Goal: Transaction & Acquisition: Purchase product/service

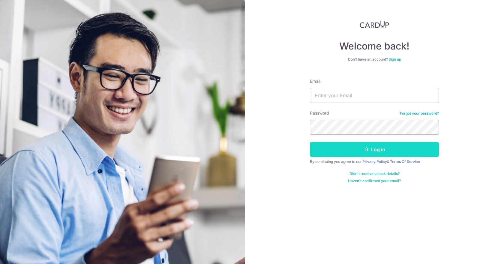
type input "marco.fiocco@gmail.com"
click at [353, 148] on button "Log in" at bounding box center [374, 149] width 129 height 15
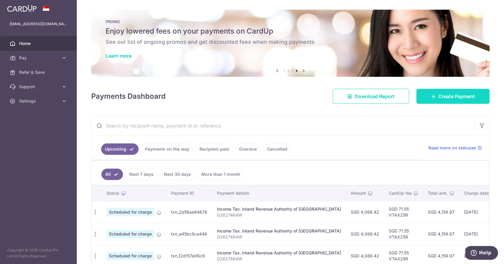
click at [465, 96] on span "Create Payment" at bounding box center [456, 96] width 37 height 7
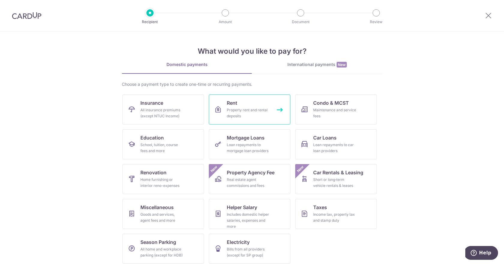
click at [260, 108] on div "Property rent and rental deposits" at bounding box center [248, 113] width 43 height 12
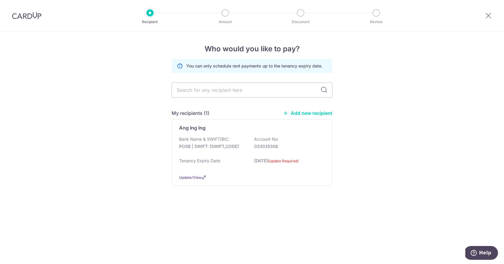
click at [305, 112] on link "Add new recipient" at bounding box center [307, 113] width 49 height 6
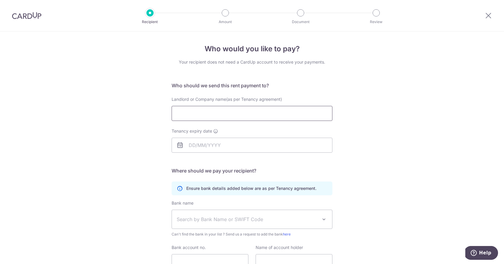
click at [230, 114] on input "Landlord or Company name(as per Tenancy agreement)" at bounding box center [251, 113] width 161 height 15
type input "Sia Siew Yee"
click at [219, 144] on input "Tenancy expiry date" at bounding box center [251, 145] width 161 height 15
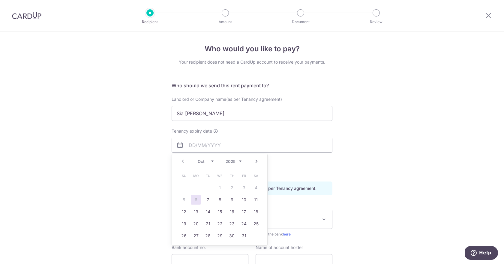
click at [240, 161] on select "2025 2026 2027 2028 2029 2030 2031 2032 2033 2034 2035" at bounding box center [233, 161] width 16 height 5
click at [210, 160] on select "Jan Feb Mar Apr May Jun Jul Aug Sep Oct Nov Dec" at bounding box center [206, 161] width 16 height 5
click at [241, 196] on link "10" at bounding box center [244, 200] width 10 height 10
type input "[DATE]"
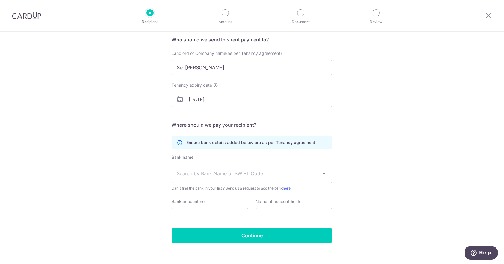
scroll to position [53, 0]
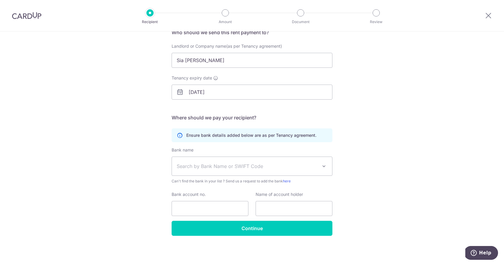
click at [254, 168] on span "Search by Bank Name or SWIFT Code" at bounding box center [247, 165] width 141 height 7
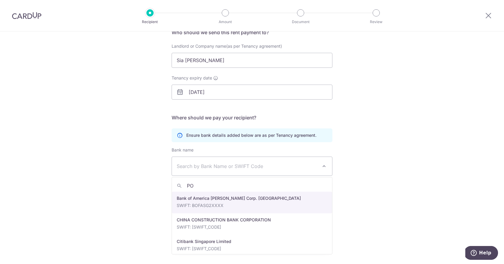
type input "POS"
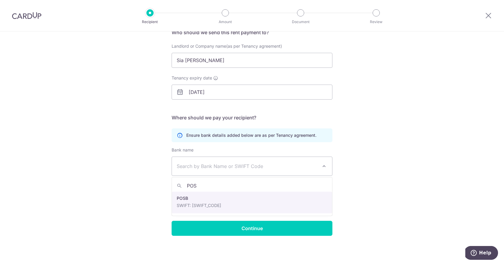
select select "19"
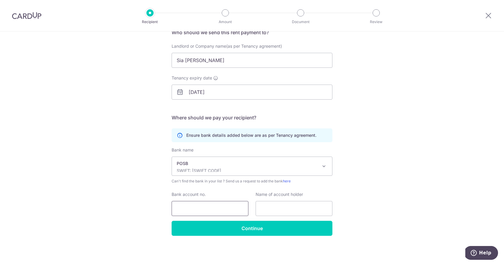
click at [214, 207] on input "Bank account no." at bounding box center [209, 208] width 77 height 15
type input "103424941"
click at [281, 208] on input "text" at bounding box center [293, 208] width 77 height 15
type input "Sia Siew Yee (She Shaoyu), Lee Ho In"
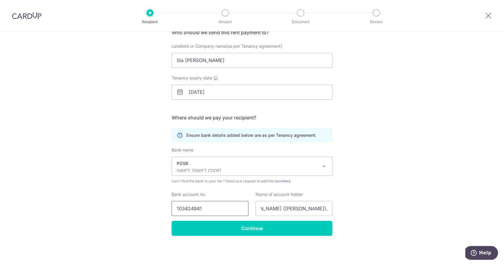
scroll to position [0, 0]
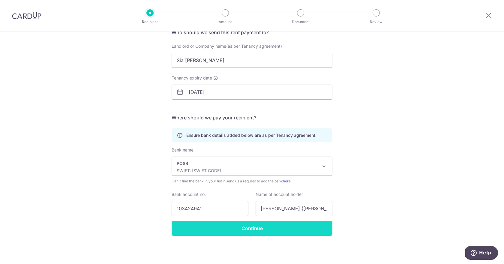
click at [248, 222] on input "Continue" at bounding box center [251, 228] width 161 height 15
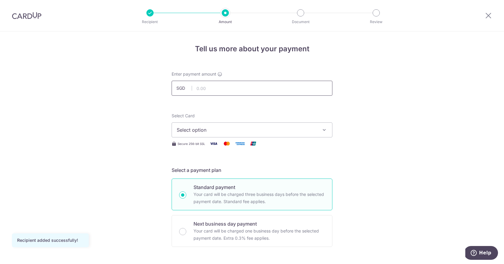
click at [212, 87] on input "text" at bounding box center [251, 88] width 161 height 15
click at [217, 131] on span "Select option" at bounding box center [247, 129] width 140 height 7
type input "4,800.00"
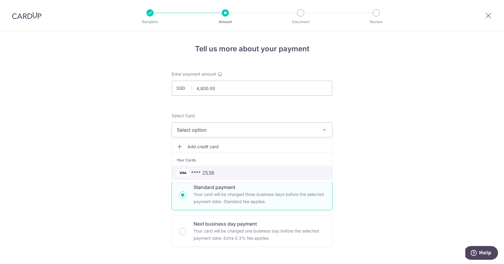
click at [208, 169] on span "**** 2538" at bounding box center [202, 172] width 23 height 7
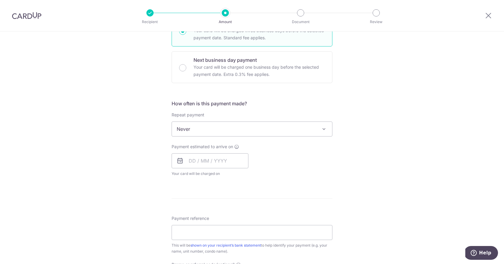
scroll to position [167, 0]
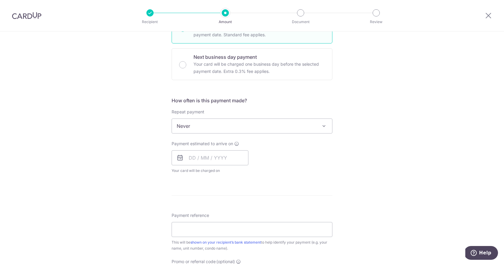
click at [258, 118] on div "Repeat payment Never Every week Every month Every quarter Every half a year Nev…" at bounding box center [251, 121] width 161 height 25
click at [253, 121] on span "Never" at bounding box center [252, 126] width 160 height 14
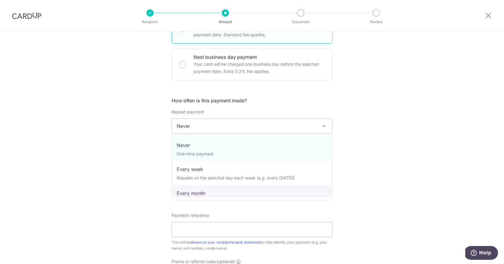
select select "3"
type input "[DATE]"
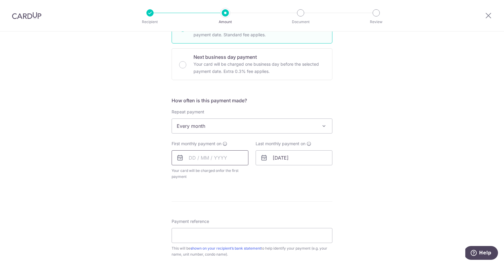
click at [198, 159] on input "text" at bounding box center [209, 157] width 77 height 15
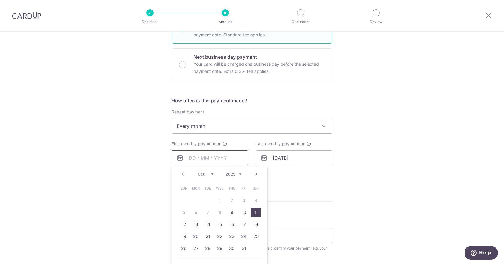
click at [256, 211] on link "11" at bounding box center [256, 212] width 10 height 10
type input "[DATE]"
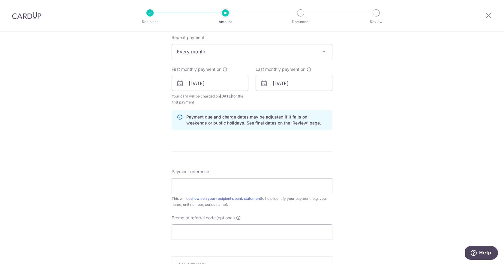
scroll to position [243, 0]
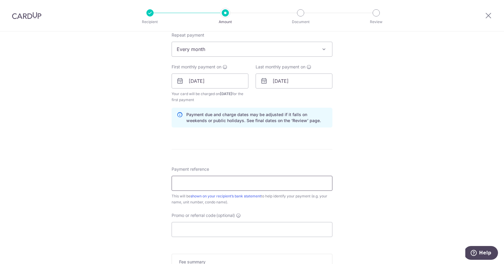
click at [246, 186] on input "Payment reference" at bounding box center [251, 183] width 161 height 15
type input "The LINQ 09-06"
click at [245, 231] on input "Promo or referral code (optional)" at bounding box center [251, 229] width 161 height 15
paste input "3HOME25R"
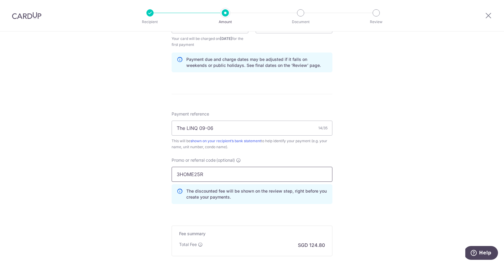
scroll to position [367, 0]
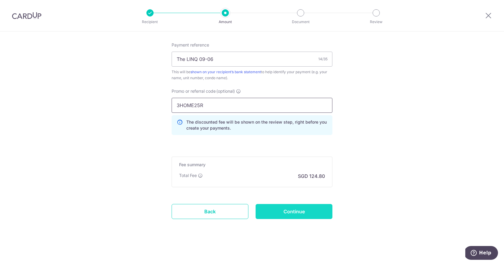
type input "3HOME25R"
click at [291, 210] on input "Continue" at bounding box center [293, 211] width 77 height 15
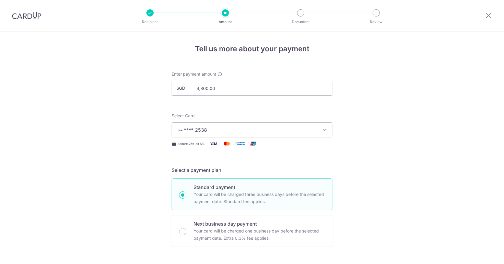
scroll to position [345, 0]
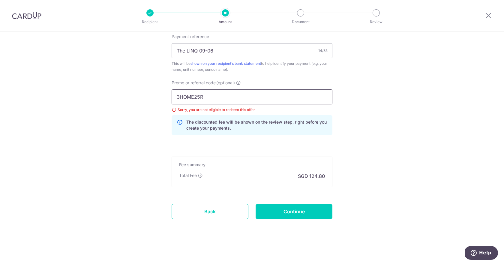
click at [212, 96] on input "3HOME25R" at bounding box center [251, 96] width 161 height 15
click at [198, 99] on input "3HOME25R" at bounding box center [251, 96] width 161 height 15
paste input "SAVERENT179"
type input "SAVERENT179"
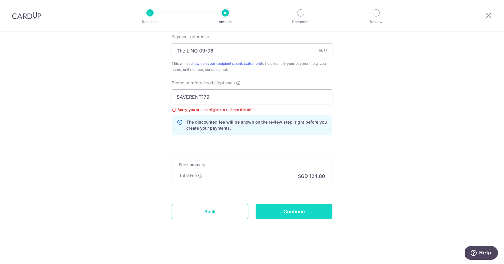
click at [291, 209] on input "Continue" at bounding box center [293, 211] width 77 height 15
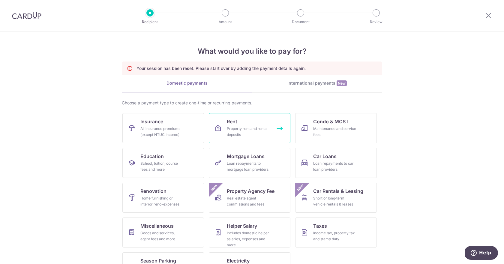
click at [230, 121] on span "Rent" at bounding box center [232, 121] width 10 height 7
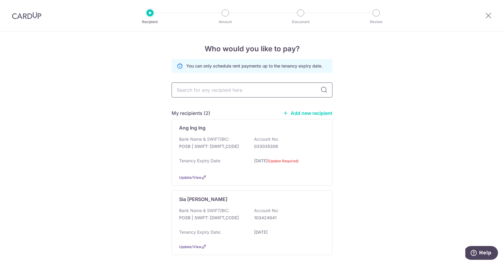
click at [210, 90] on input "text" at bounding box center [251, 89] width 161 height 15
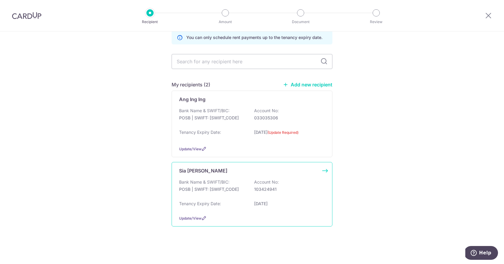
click at [202, 182] on p "Bank Name & SWIFT/BIC:" at bounding box center [204, 182] width 50 height 6
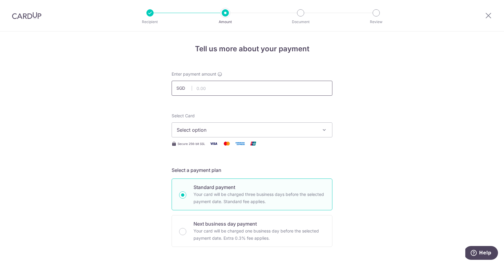
click at [222, 89] on input "text" at bounding box center [251, 88] width 161 height 15
click at [224, 135] on button "Select option" at bounding box center [251, 129] width 161 height 15
type input "4,800.00"
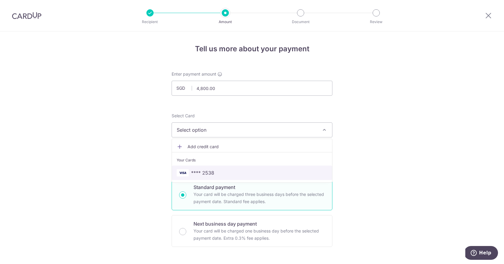
click at [204, 177] on link "**** 2538" at bounding box center [252, 172] width 160 height 14
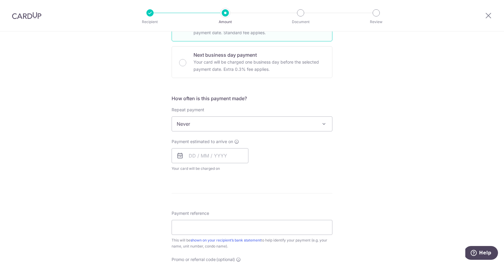
scroll to position [170, 0]
click at [227, 122] on span "Never" at bounding box center [252, 122] width 160 height 14
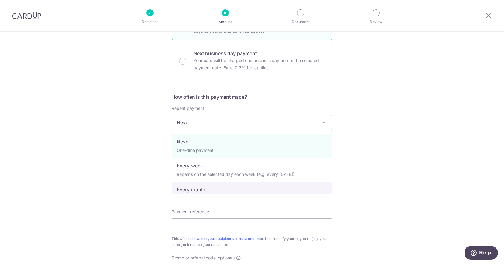
select select "3"
type input "10/09/2027"
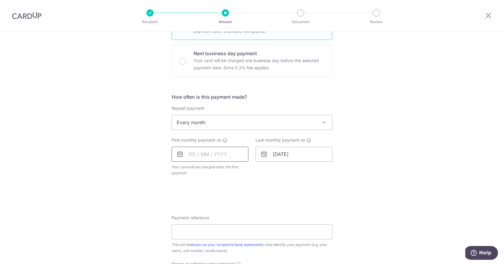
click at [210, 152] on input "text" at bounding box center [209, 154] width 77 height 15
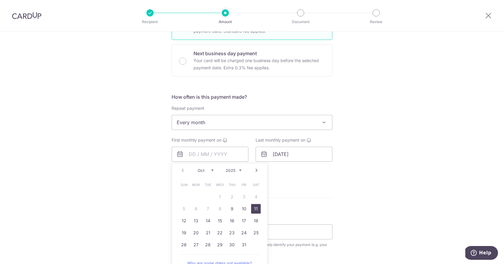
click at [255, 210] on link "11" at bounding box center [256, 209] width 10 height 10
type input "11/10/2025"
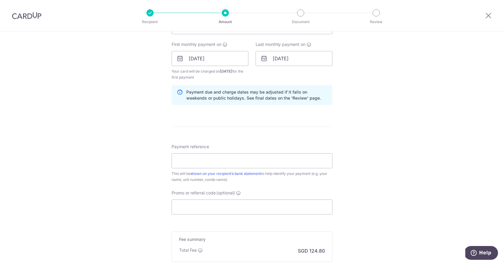
scroll to position [267, 0]
click at [240, 207] on input "Promo or referral code (optional)" at bounding box center [251, 205] width 161 height 15
click at [218, 158] on input "Payment reference" at bounding box center [251, 159] width 161 height 15
type input "t"
type input "The LINQ #09-06"
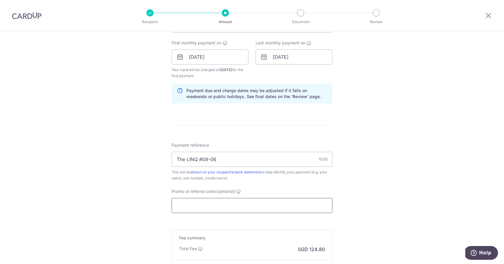
click at [206, 206] on input "Promo or referral code (optional)" at bounding box center [251, 205] width 161 height 15
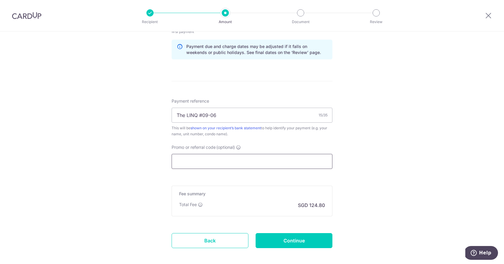
scroll to position [311, 0]
click at [238, 161] on input "Promo or referral code (optional)" at bounding box center [251, 161] width 161 height 15
paste input "3HOME25R"
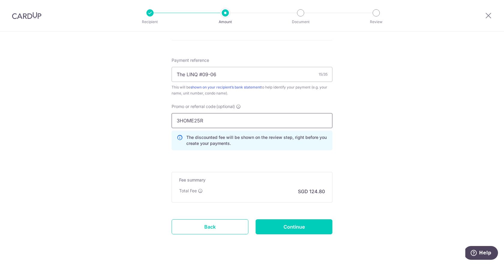
scroll to position [367, 0]
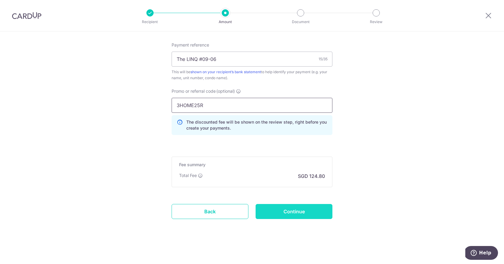
type input "3HOME25R"
click at [301, 212] on input "Continue" at bounding box center [293, 211] width 77 height 15
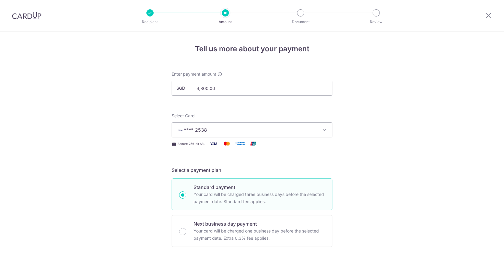
scroll to position [345, 0]
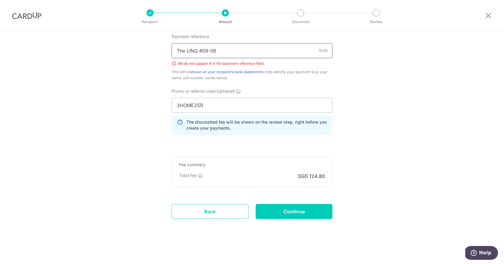
click at [202, 50] on input "The LINQ #09-06" at bounding box center [251, 50] width 161 height 15
type input "The LINQ 09-06"
click at [293, 208] on input "Continue" at bounding box center [293, 211] width 77 height 15
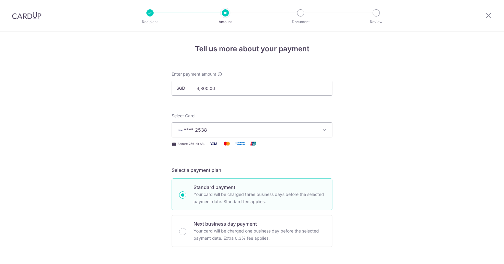
scroll to position [345, 0]
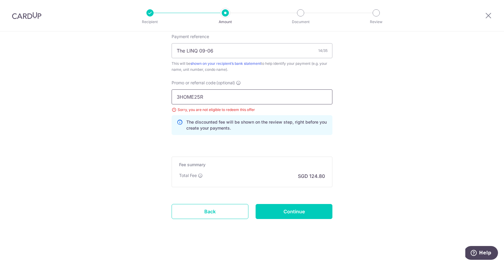
click at [213, 100] on input "3HOME25R" at bounding box center [251, 96] width 161 height 15
paste input "SAVERENT179"
type input "SAVERENT179"
click at [317, 212] on input "Continue" at bounding box center [293, 211] width 77 height 15
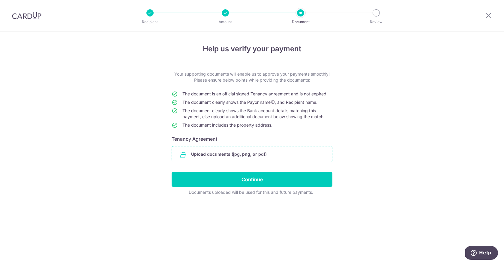
click at [242, 153] on input "file" at bounding box center [252, 154] width 160 height 16
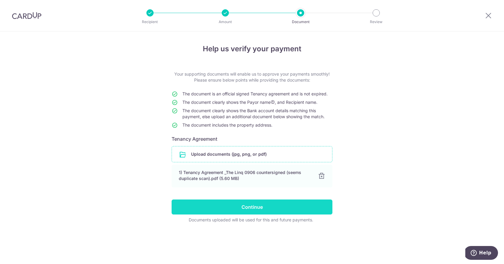
click at [251, 206] on input "Continue" at bounding box center [251, 206] width 161 height 15
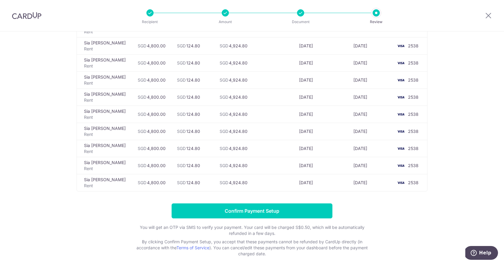
scroll to position [310, 0]
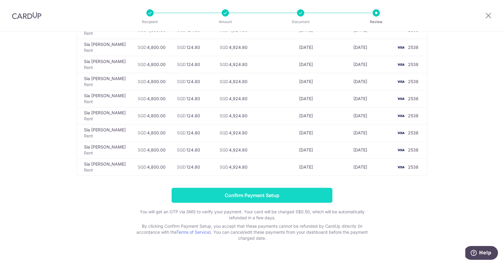
click at [231, 196] on input "Confirm Payment Setup" at bounding box center [251, 195] width 161 height 15
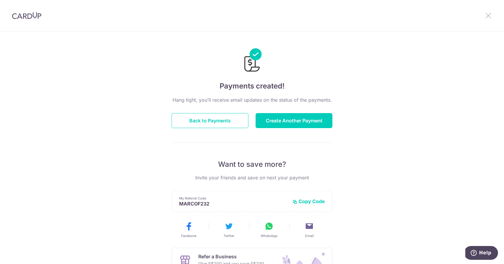
click at [489, 14] on icon at bounding box center [487, 15] width 7 height 7
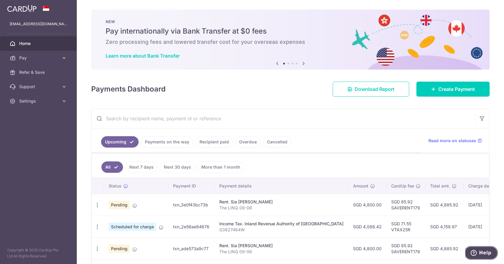
click at [483, 248] on button "Help" at bounding box center [481, 253] width 34 height 14
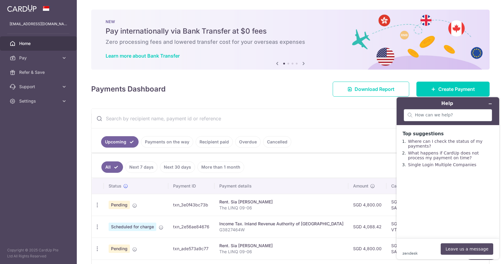
click at [466, 249] on button "Leave us a message" at bounding box center [466, 248] width 52 height 11
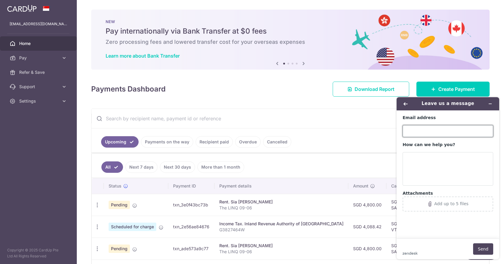
click at [441, 130] on input "Email address" at bounding box center [447, 131] width 91 height 12
type input "[EMAIL_ADDRESS][DOMAIN_NAME]"
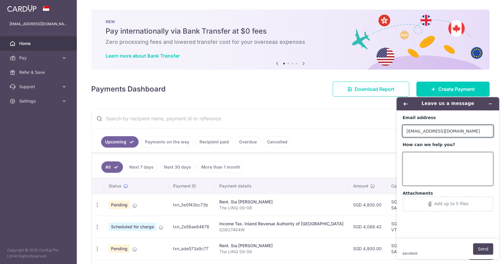
click at [425, 159] on textarea "How can we help you?" at bounding box center [447, 169] width 91 height 34
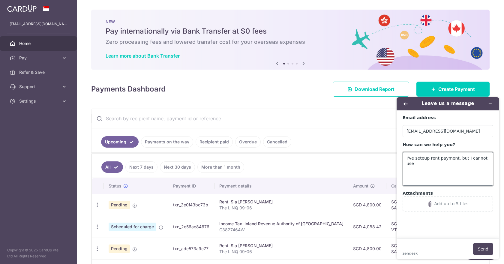
paste textarea "3HOME25R"
click at [386, 208] on td "SGD 85.92 SAVERENT179" at bounding box center [405, 205] width 39 height 22
copy td "SAVERENT179"
click at [459, 163] on textarea "I've seteup rent payment, but I cannot use 3HOME25R promo, only" at bounding box center [447, 169] width 91 height 34
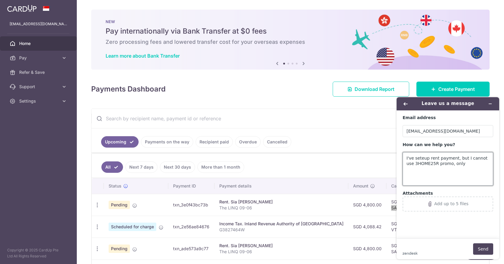
paste textarea "SAVERENT179"
type textarea "I've seteup rent payment, but I cannot use 3HOME25R promo, only SAVERENT179 wor…"
click at [483, 246] on button "Send" at bounding box center [483, 248] width 20 height 11
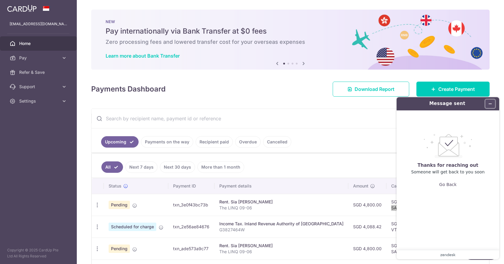
click at [492, 105] on button "Minimise widget" at bounding box center [490, 104] width 10 height 8
